Goal: Navigation & Orientation: Find specific page/section

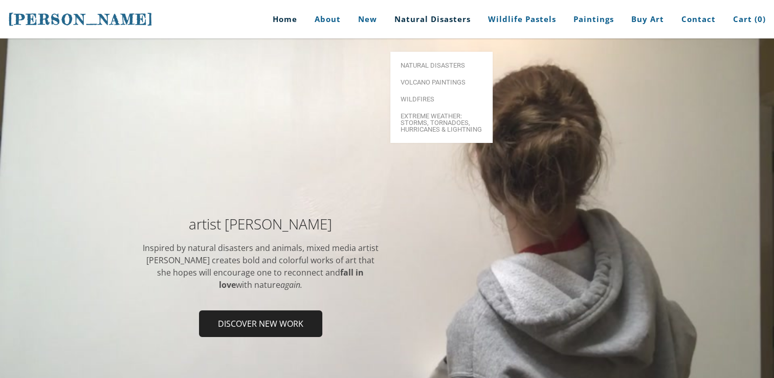
click at [438, 19] on link "Natural Disasters" at bounding box center [433, 19] width 92 height 38
click at [428, 62] on span "Natural Disasters" at bounding box center [442, 65] width 82 height 7
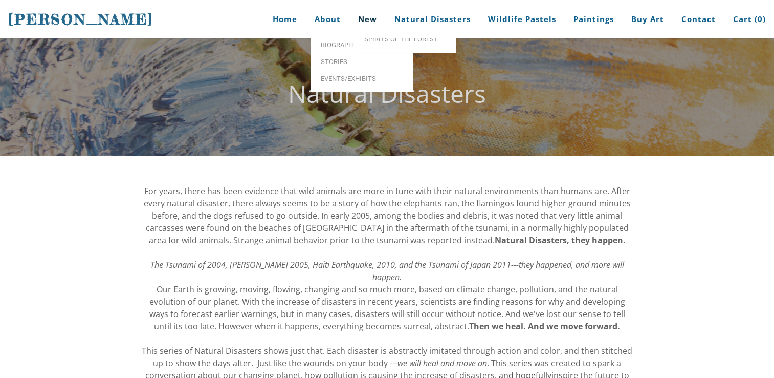
click at [363, 21] on link "New" at bounding box center [367, 19] width 34 height 38
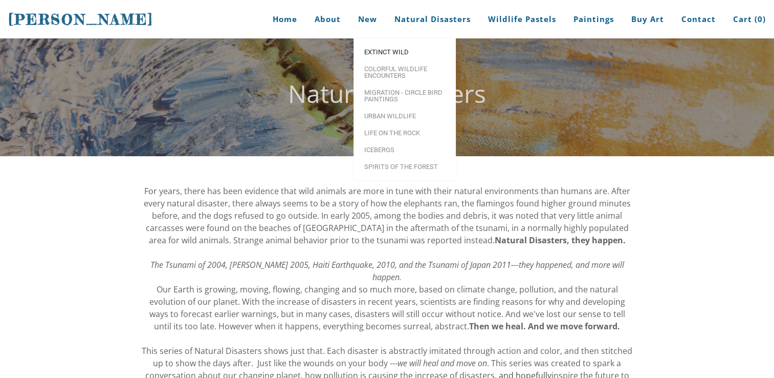
click at [369, 45] on link "Extinct Wild" at bounding box center [404, 51] width 102 height 17
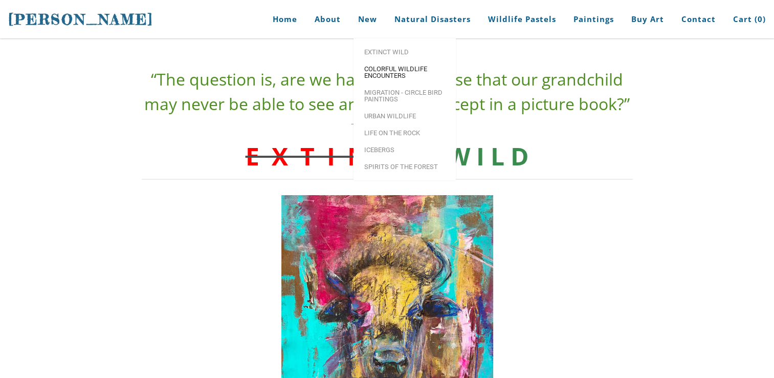
click at [397, 72] on span "Colorful Wildlife Encounters" at bounding box center [405, 71] width 82 height 13
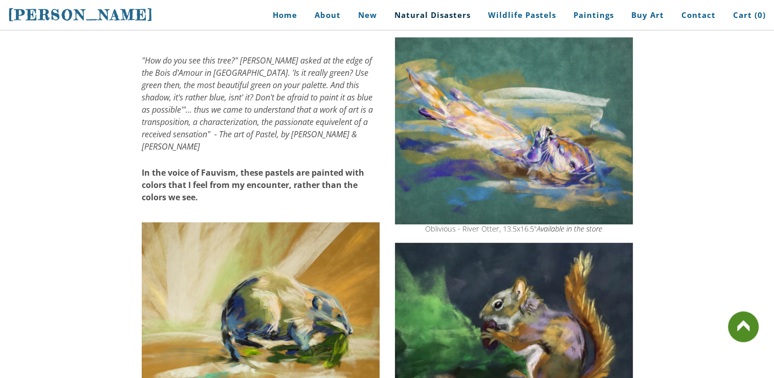
scroll to position [205, 0]
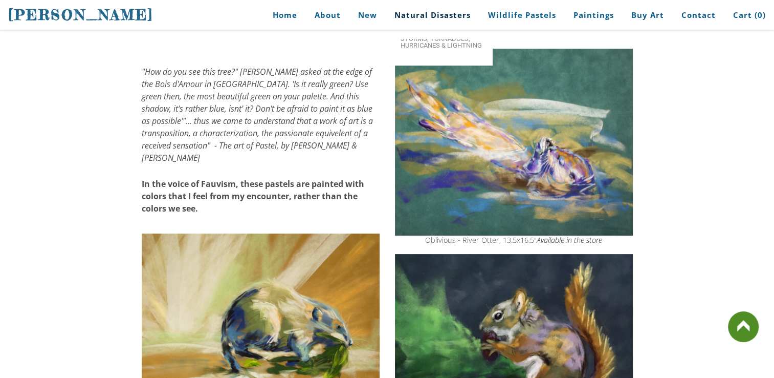
click at [433, 15] on link "Natural Disasters" at bounding box center [433, 15] width 92 height 23
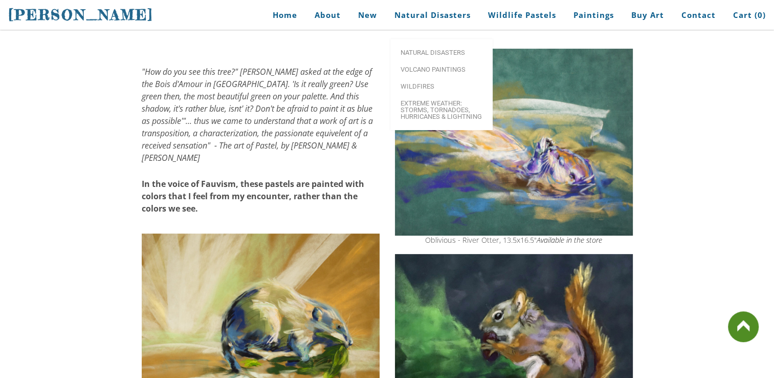
click at [430, 39] on ul "Natural Disasters Volcano paintings Wildfires Extreme Weather: Storms, Tornadoe…" at bounding box center [441, 84] width 102 height 91
click at [430, 49] on span "Natural Disasters" at bounding box center [442, 52] width 82 height 7
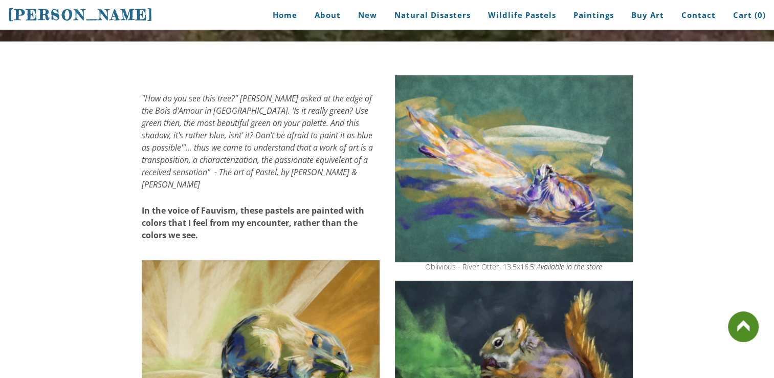
scroll to position [102, 0]
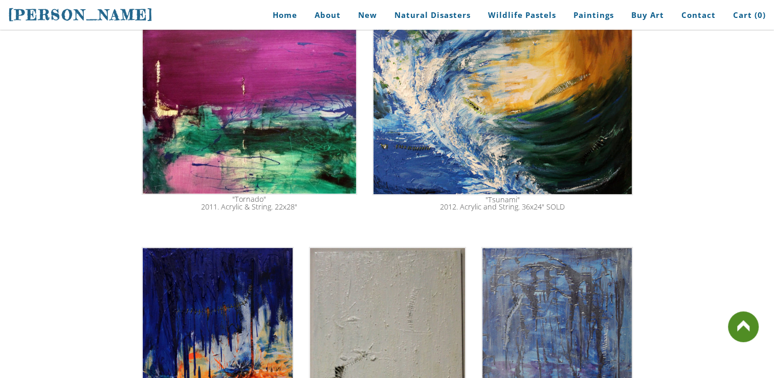
scroll to position [345, 0]
